Goal: Ask a question

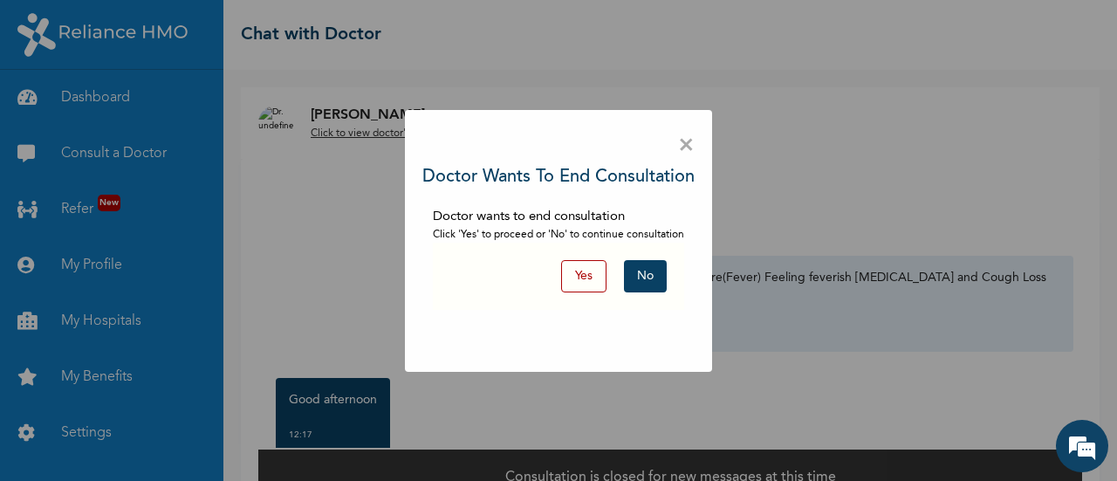
scroll to position [214, 0]
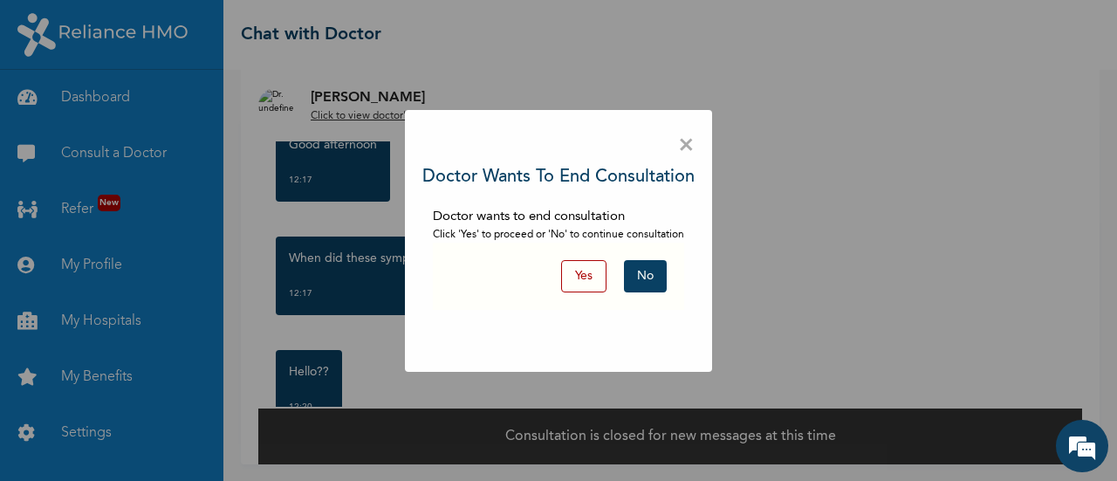
drag, startPoint x: 0, startPoint y: 0, endPoint x: 658, endPoint y: 270, distance: 711.4
click at [658, 270] on button "No" at bounding box center [645, 276] width 43 height 32
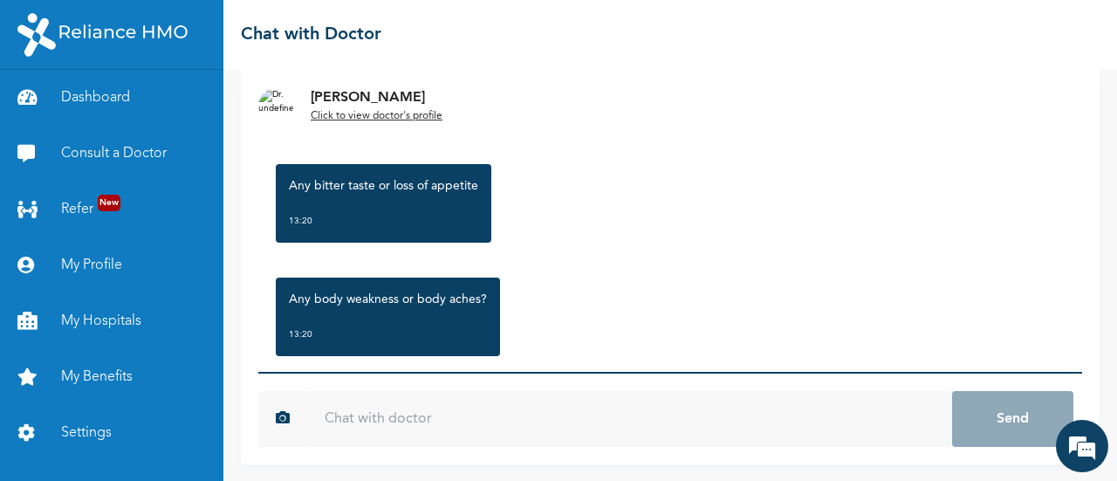
scroll to position [698, 0]
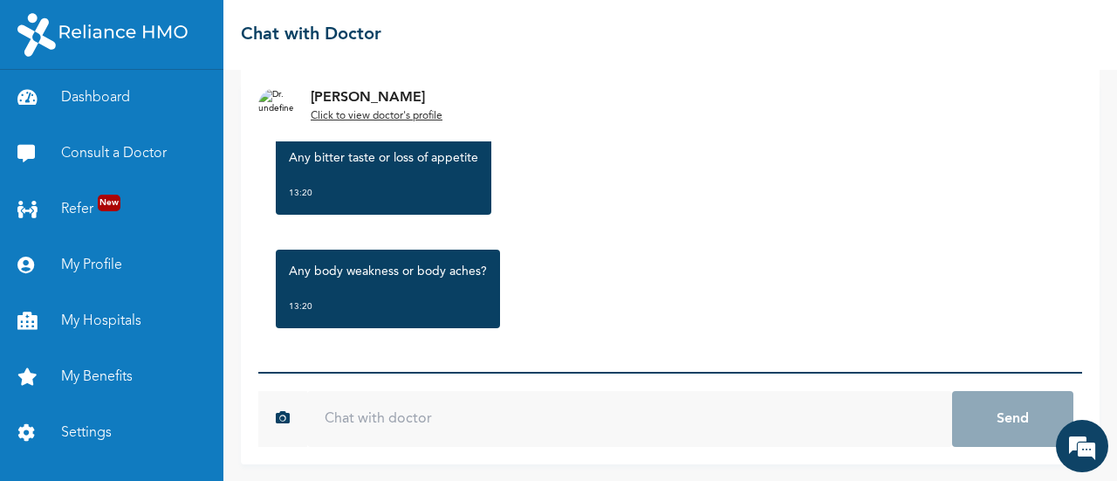
click at [526, 405] on input "text" at bounding box center [629, 419] width 645 height 56
type input "y"
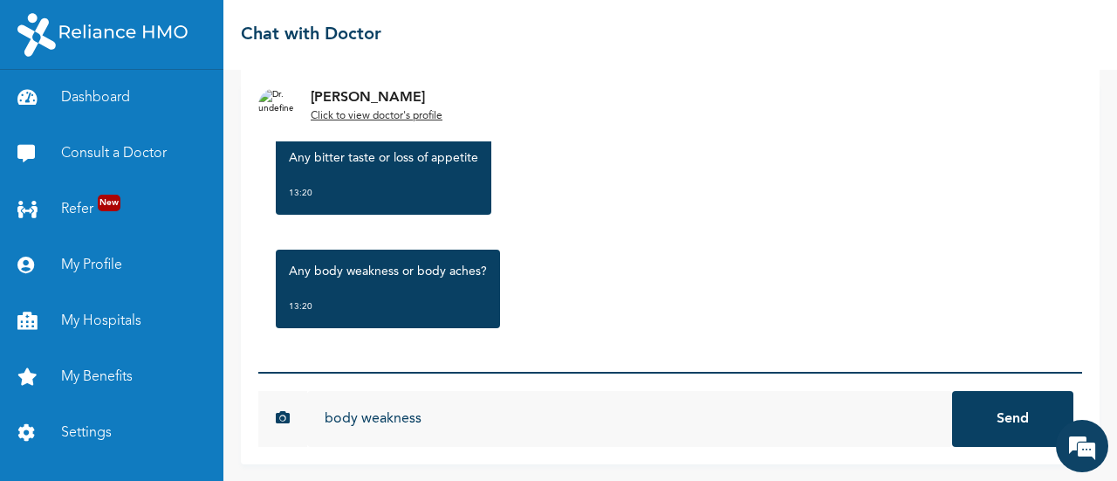
type input "body weakness"
click at [952, 391] on button "Send" at bounding box center [1012, 419] width 121 height 56
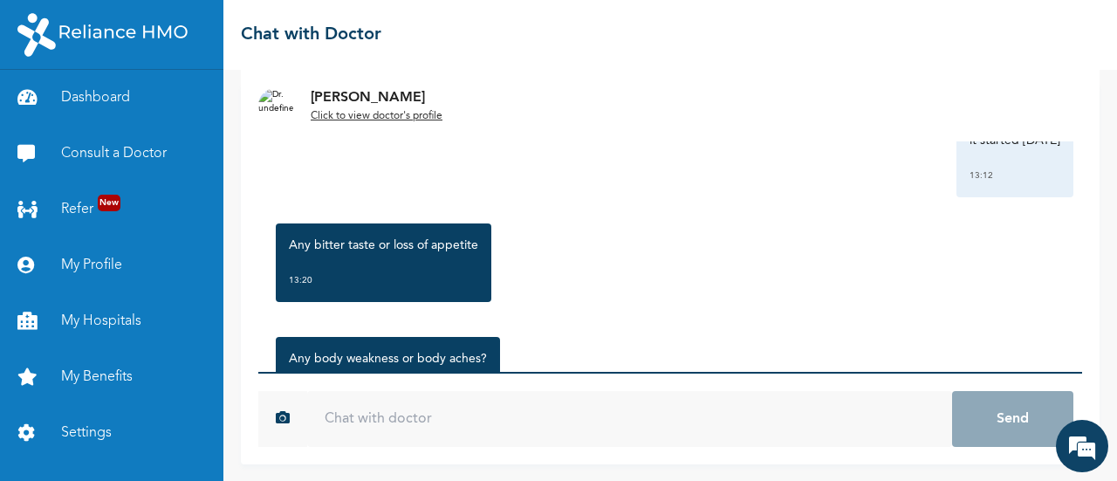
scroll to position [611, 0]
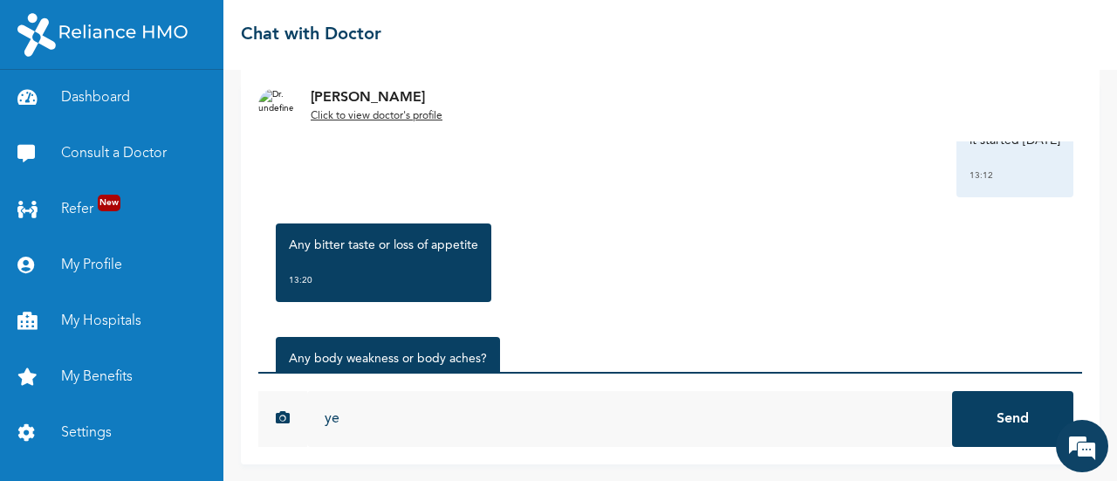
type input "y"
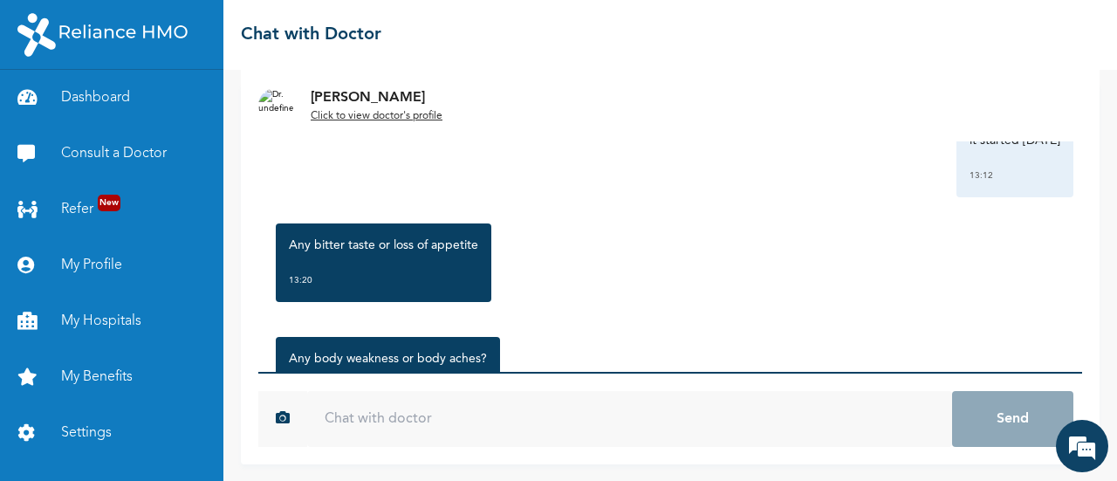
type input "n"
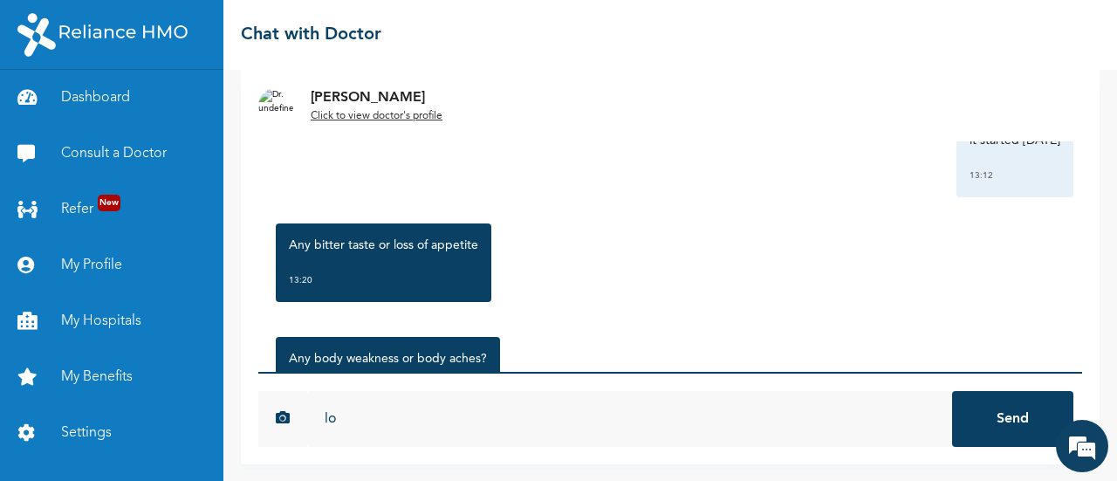
type input "l"
type input "no bitter taste or appetite"
click at [952, 391] on button "Send" at bounding box center [1012, 419] width 121 height 56
